Goal: Information Seeking & Learning: Learn about a topic

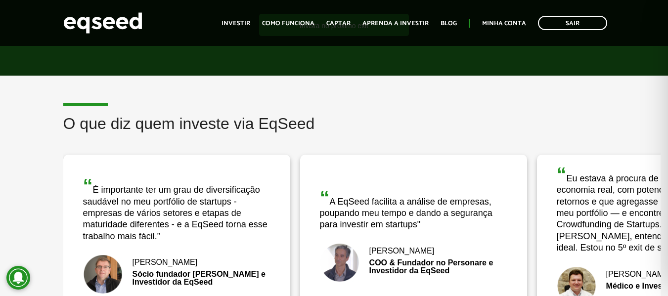
scroll to position [1582, 0]
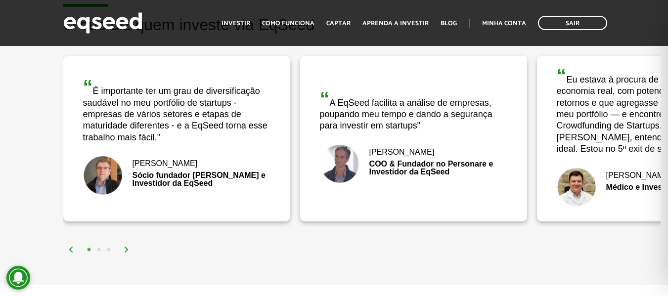
click at [97, 248] on button "2" at bounding box center [99, 250] width 10 height 10
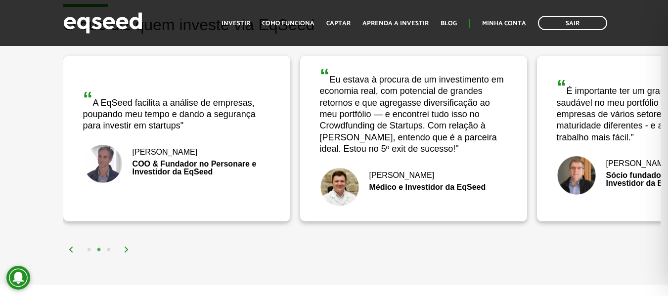
click at [109, 249] on button "3" at bounding box center [109, 250] width 10 height 10
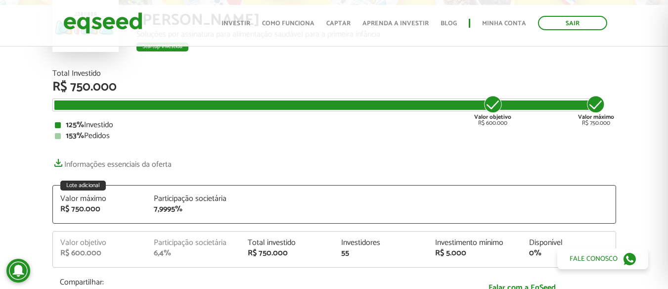
scroll to position [49, 0]
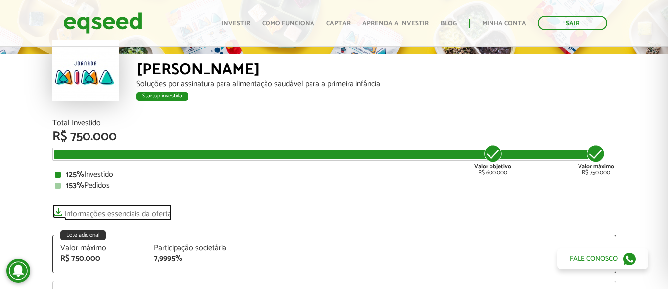
click at [59, 215] on link "Informações essenciais da oferta" at bounding box center [111, 211] width 119 height 14
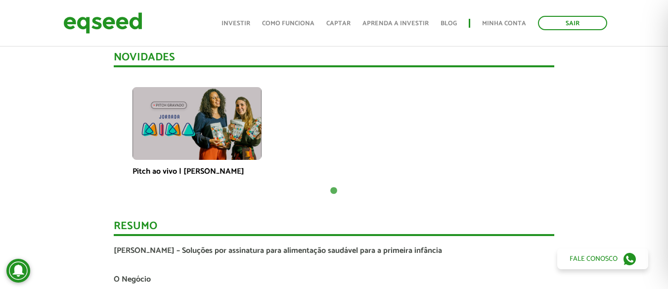
scroll to position [692, 0]
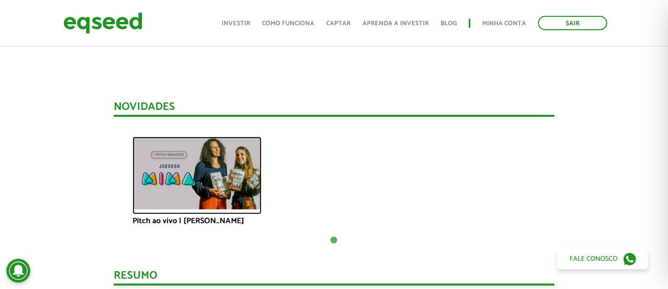
click at [175, 181] on img at bounding box center [197, 172] width 129 height 73
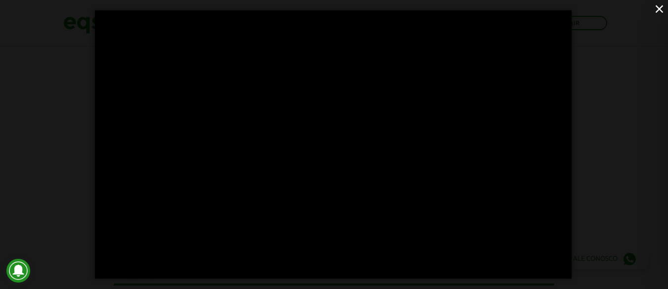
click at [660, 6] on button "×" at bounding box center [659, 8] width 17 height 17
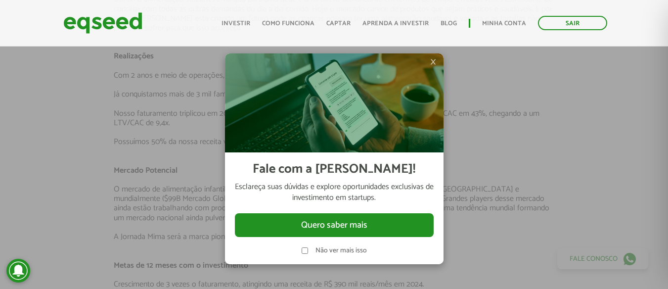
scroll to position [841, 0]
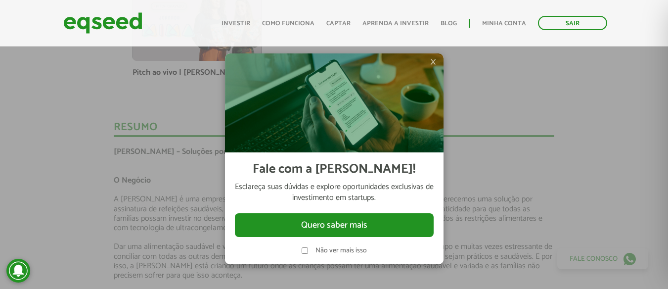
click at [435, 58] on span "×" at bounding box center [433, 62] width 6 height 12
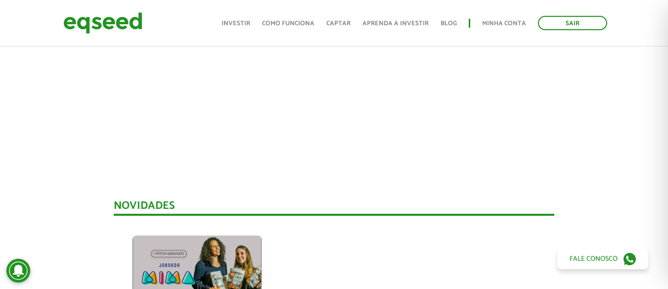
scroll to position [396, 0]
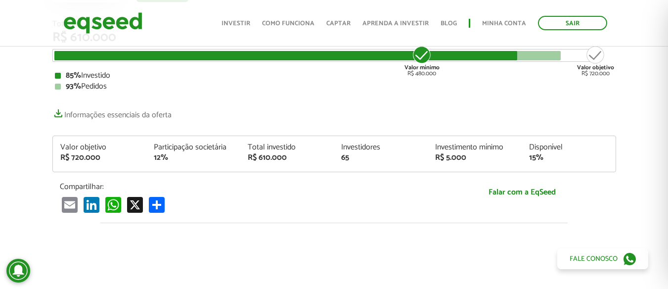
scroll to position [99, 0]
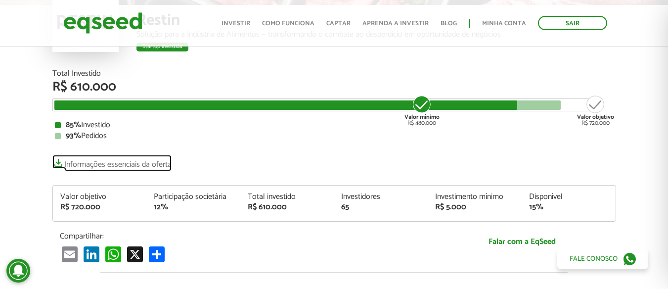
click at [69, 163] on link "Informações essenciais da oferta" at bounding box center [111, 162] width 119 height 14
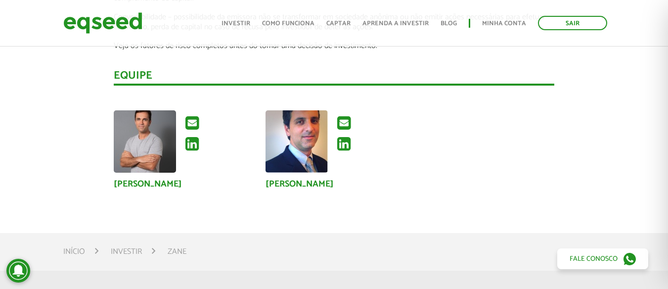
scroll to position [1632, 0]
